Goal: Information Seeking & Learning: Learn about a topic

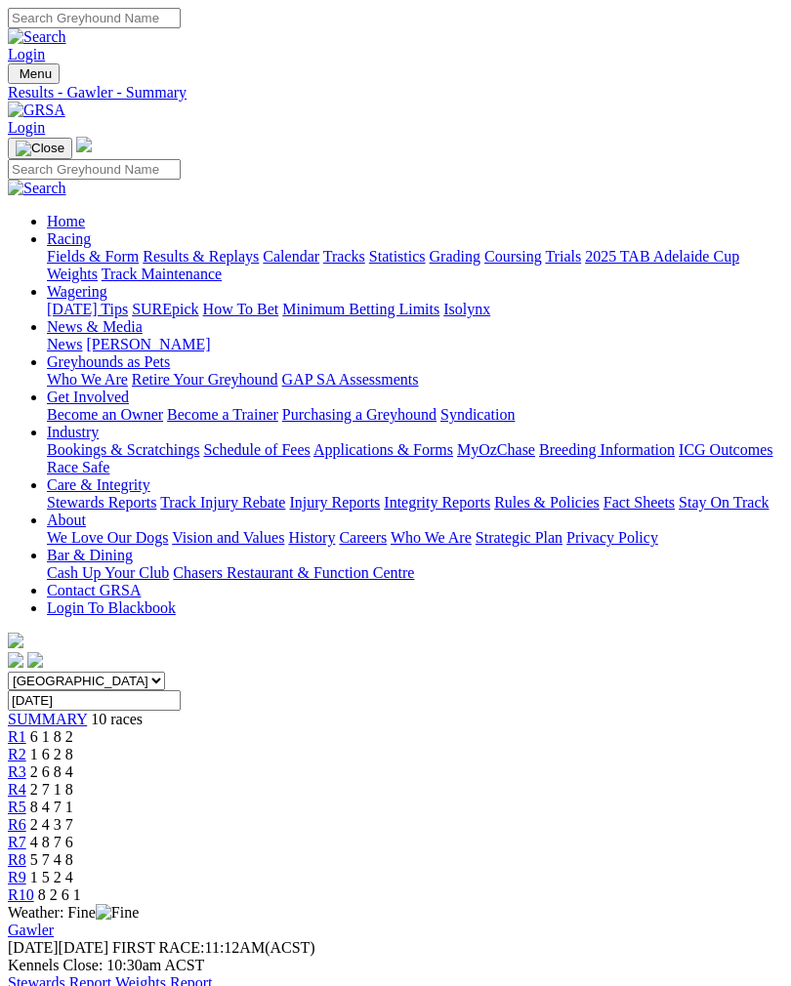
click at [16, 78] on img "Toggle navigation" at bounding box center [16, 78] width 0 height 0
click at [127, 493] on link "Care & Integrity" at bounding box center [99, 485] width 104 height 17
click at [615, 494] on link "Fact Sheets" at bounding box center [639, 502] width 71 height 17
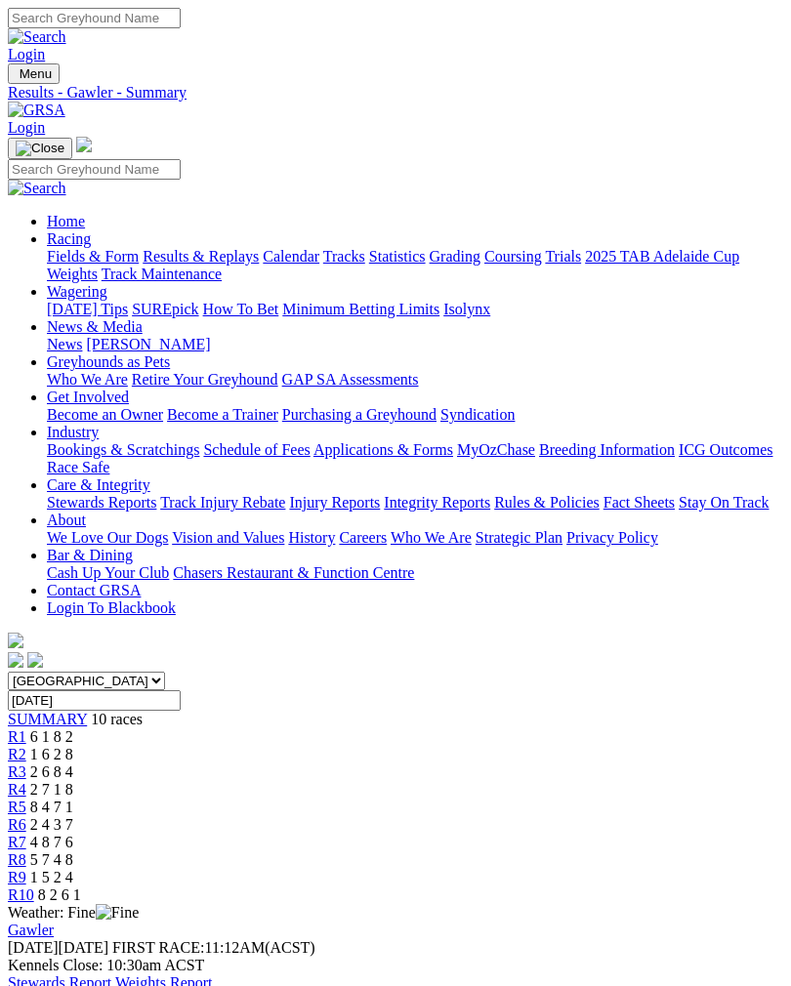
click at [16, 78] on img "Toggle navigation" at bounding box center [16, 78] width 0 height 0
click at [147, 493] on link "Care & Integrity" at bounding box center [99, 485] width 104 height 17
click at [384, 494] on link "Integrity Reports" at bounding box center [437, 502] width 106 height 17
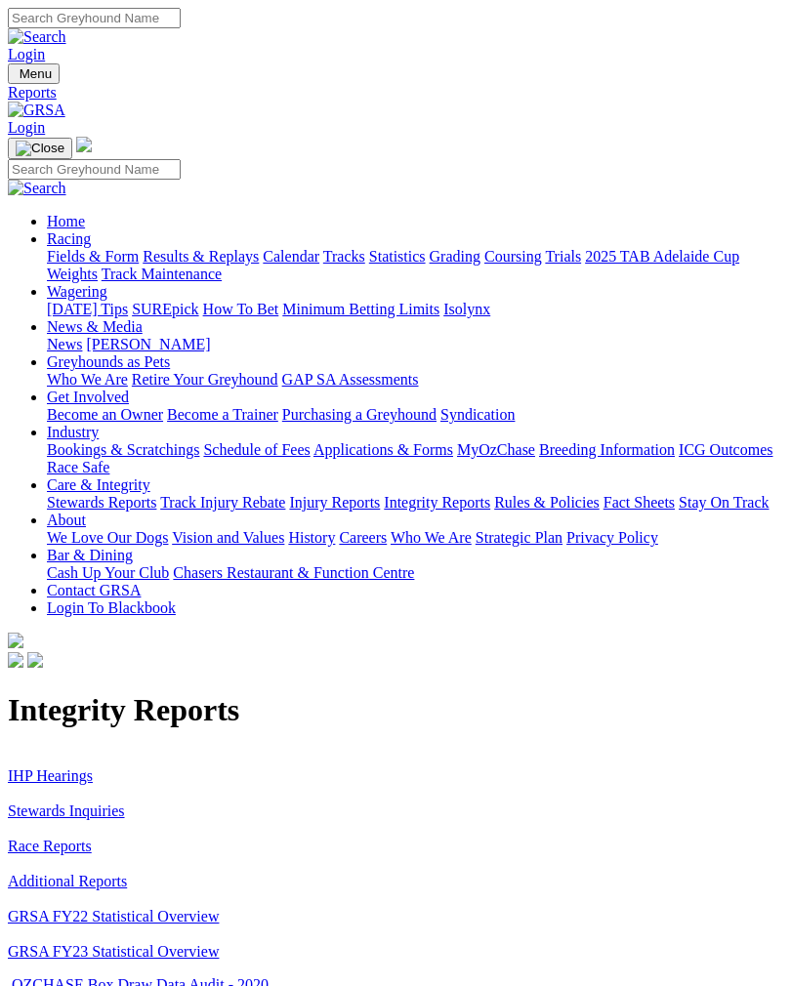
click at [47, 768] on link "IHP Hearings" at bounding box center [50, 776] width 85 height 17
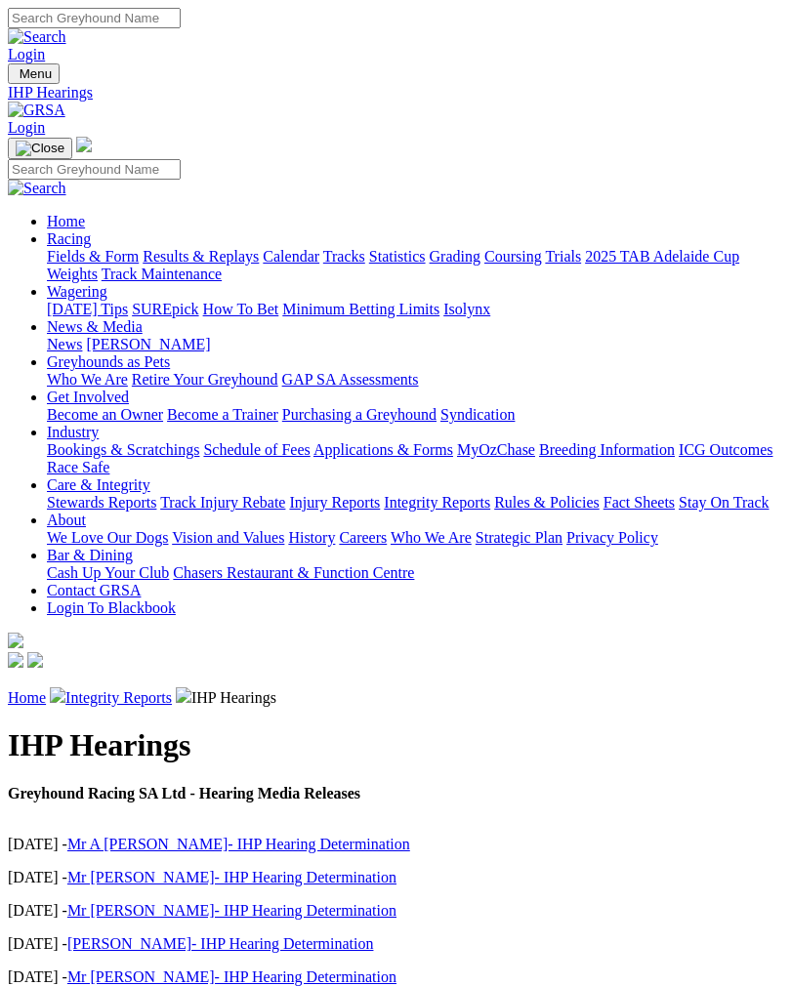
click at [128, 689] on link "Integrity Reports" at bounding box center [118, 697] width 106 height 17
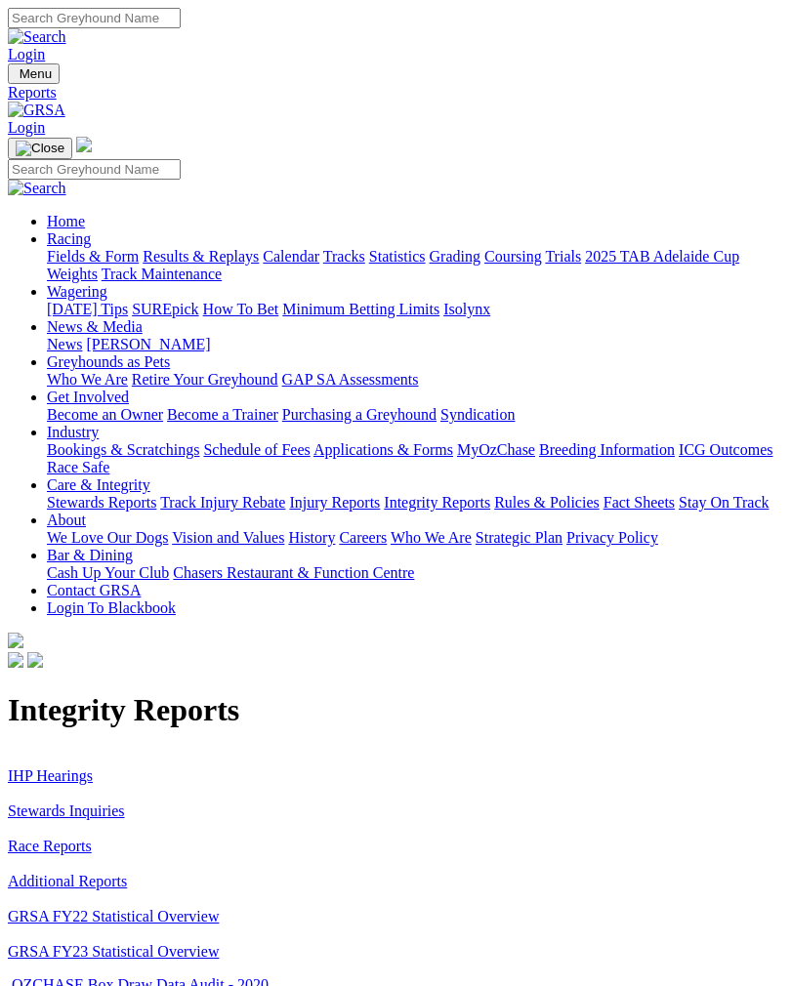
click at [63, 803] on link "Stewards Inquiries" at bounding box center [66, 811] width 117 height 17
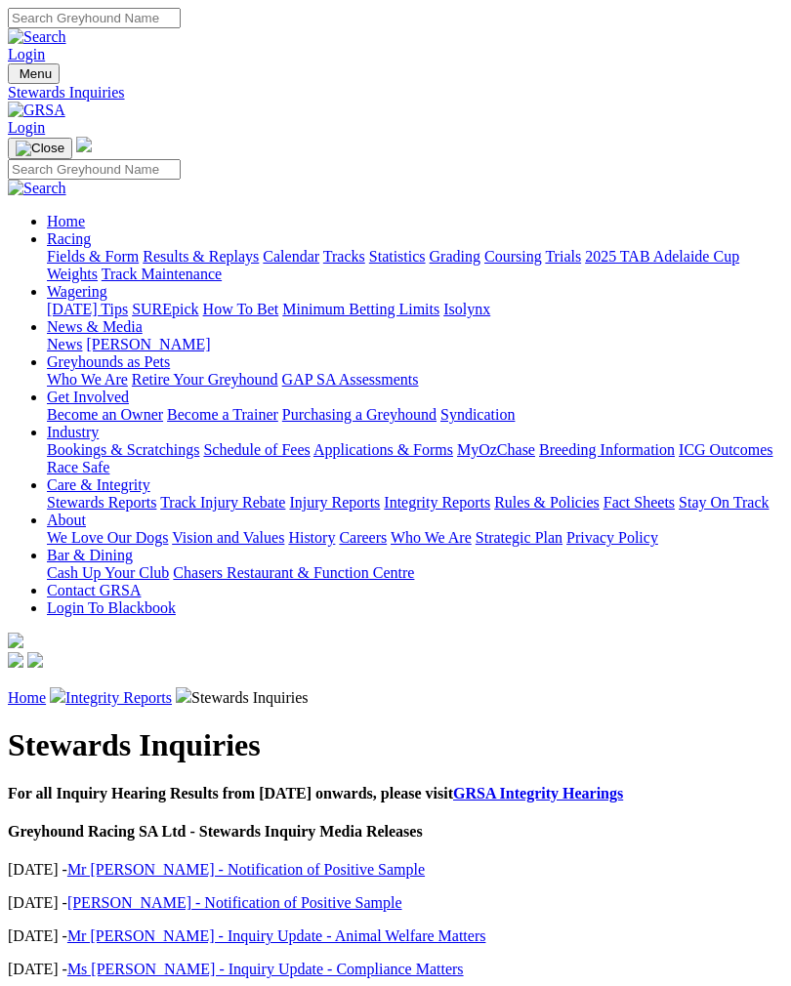
click at [119, 689] on link "Integrity Reports" at bounding box center [118, 697] width 106 height 17
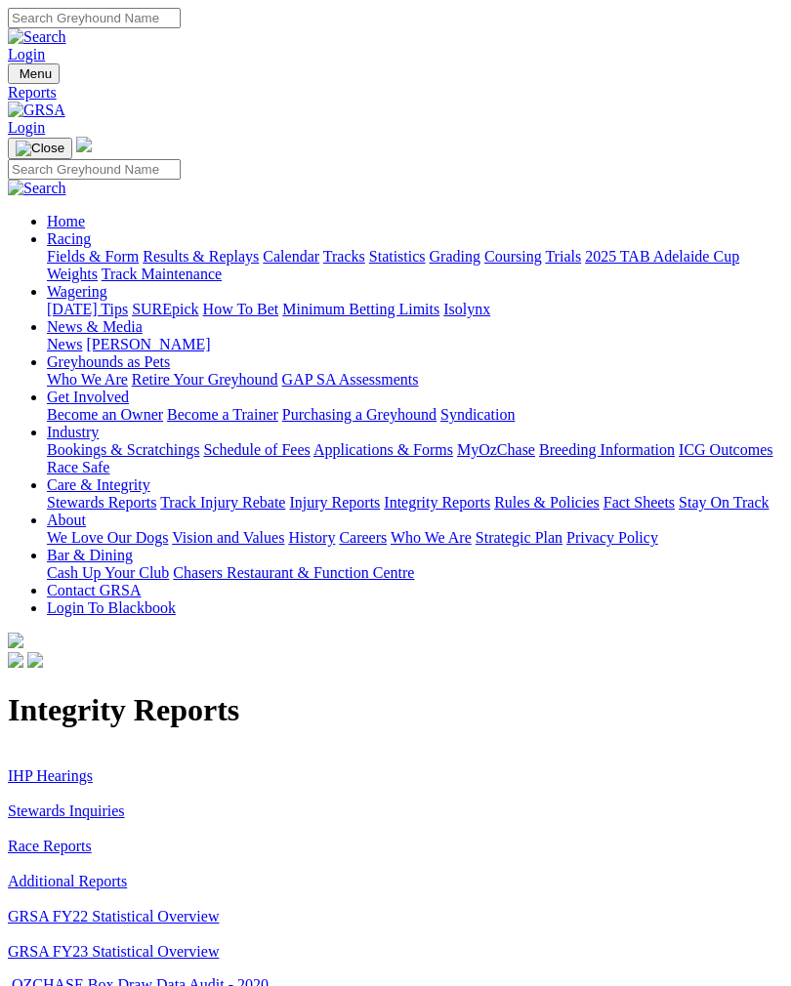
click at [16, 78] on img "Toggle navigation" at bounding box center [16, 78] width 0 height 0
click at [91, 230] on link "Racing" at bounding box center [69, 238] width 44 height 17
click at [152, 265] on link "Results & Replays" at bounding box center [201, 256] width 116 height 17
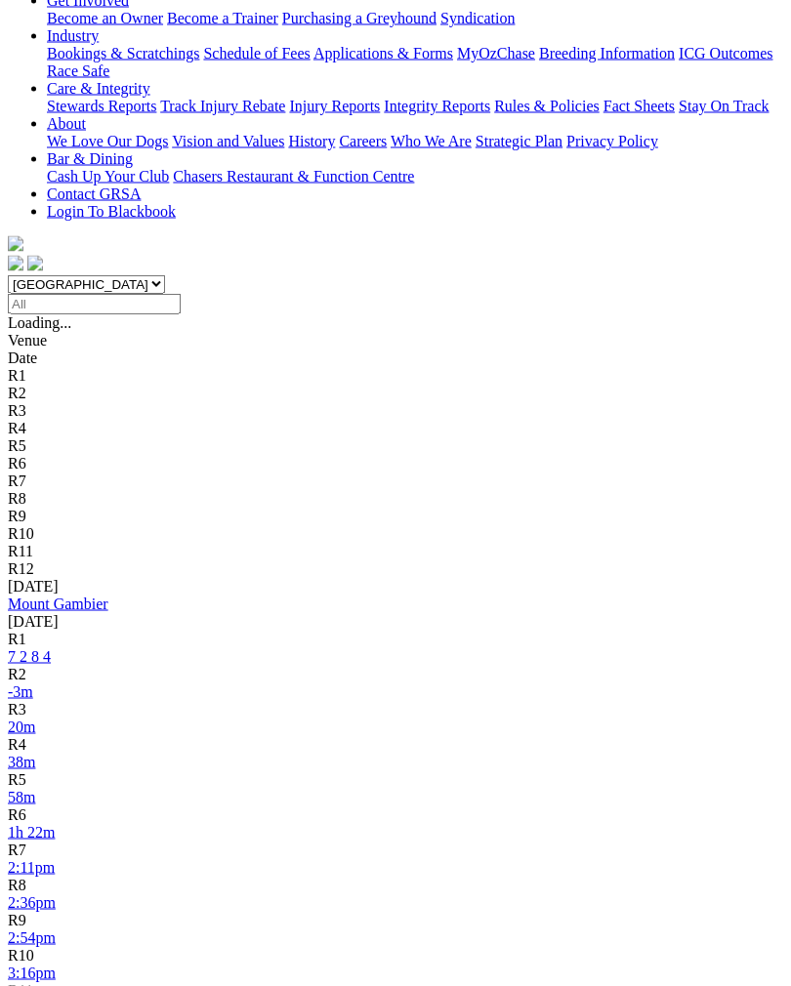
scroll to position [398, 0]
